Goal: Information Seeking & Learning: Understand process/instructions

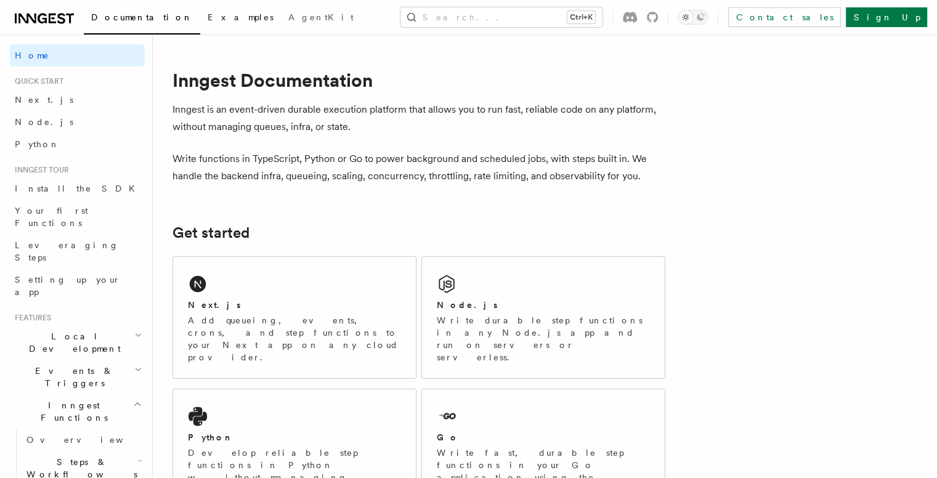
click at [208, 18] on span "Examples" at bounding box center [241, 17] width 66 height 10
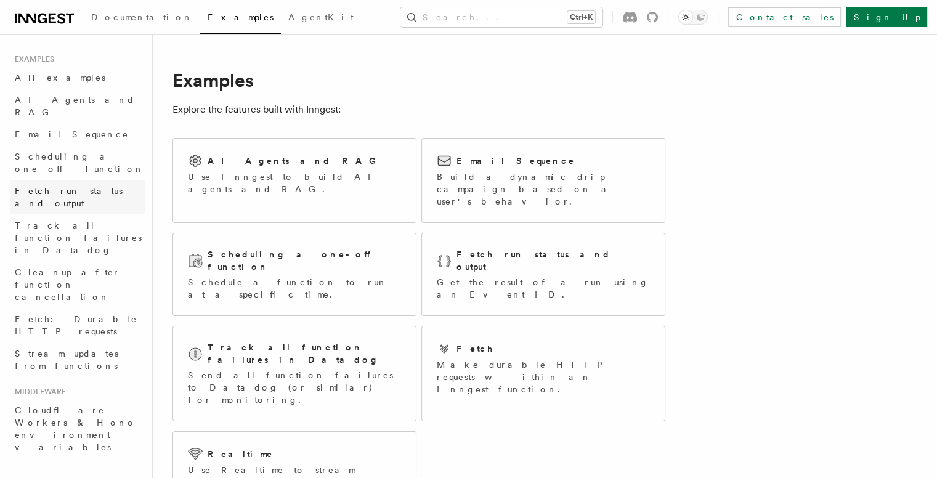
click at [68, 186] on span "Fetch run status and output" at bounding box center [69, 197] width 108 height 22
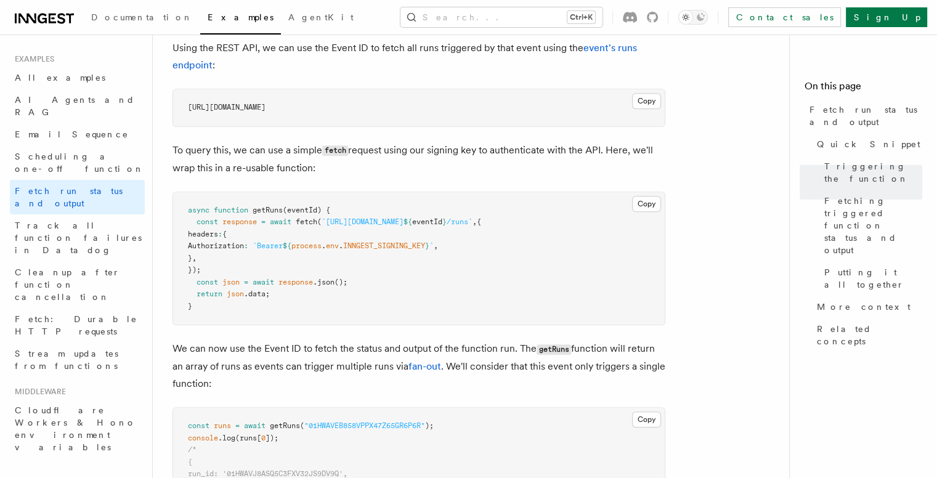
scroll to position [616, 0]
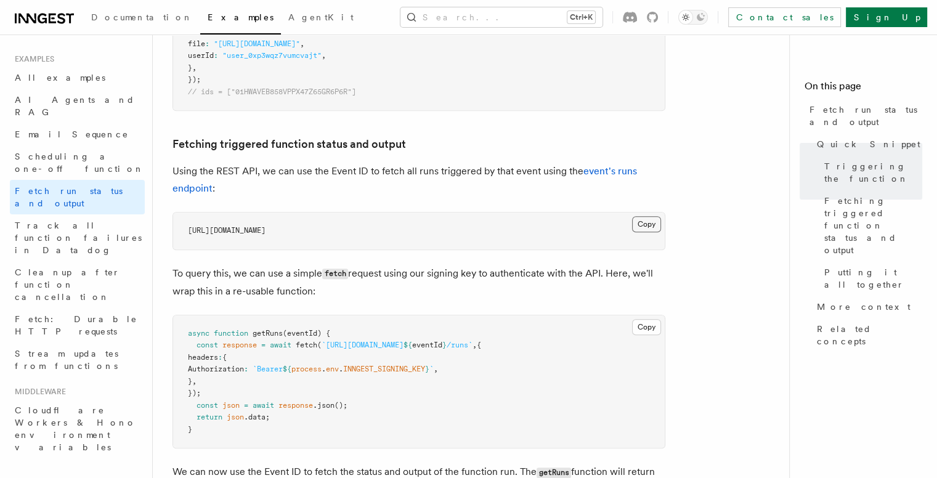
click at [645, 225] on button "Copy Copied" at bounding box center [646, 224] width 29 height 16
drag, startPoint x: 184, startPoint y: 230, endPoint x: 290, endPoint y: 237, distance: 106.9
click at [290, 237] on pre "[URL][DOMAIN_NAME]" at bounding box center [419, 231] width 492 height 37
copy span "[URL][DOMAIN_NAME]"
click at [266, 228] on span "[URL][DOMAIN_NAME]" at bounding box center [227, 230] width 78 height 9
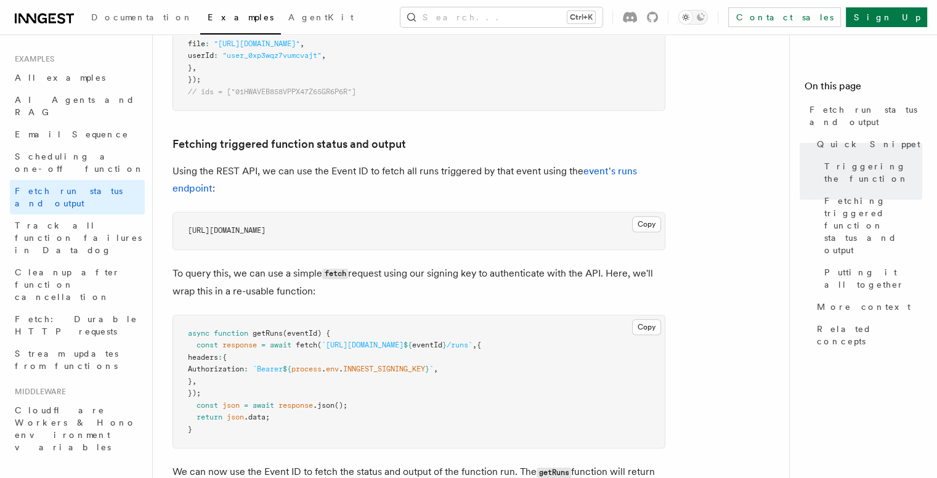
drag, startPoint x: 304, startPoint y: 227, endPoint x: 160, endPoint y: 230, distance: 143.6
copy span "[URL][DOMAIN_NAME]"
